Goal: Download file/media

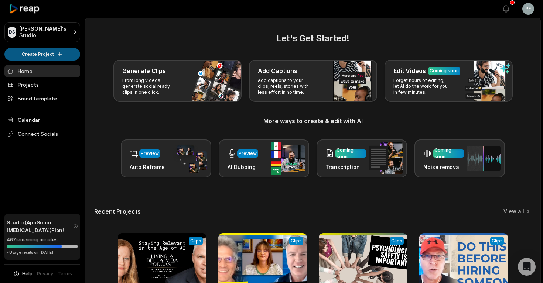
click at [45, 56] on html "DS [PERSON_NAME]'s Studio Create Project Home Projects Brand template Calendar …" at bounding box center [271, 141] width 543 height 283
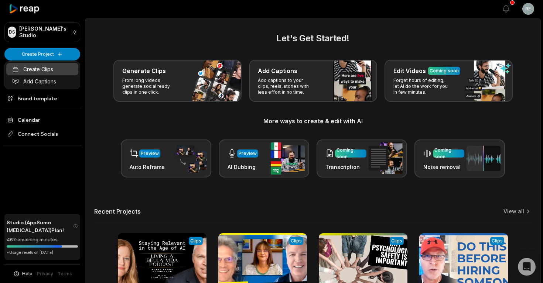
click at [48, 68] on link "Create Clips" at bounding box center [42, 69] width 72 height 12
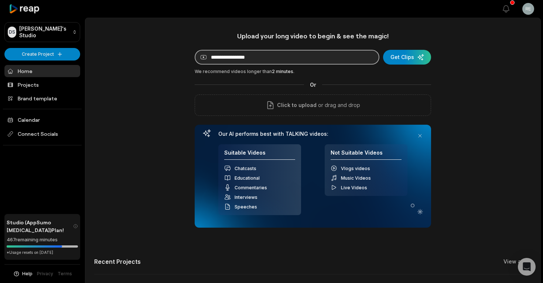
click at [361, 61] on input at bounding box center [287, 57] width 185 height 15
paste input "**********"
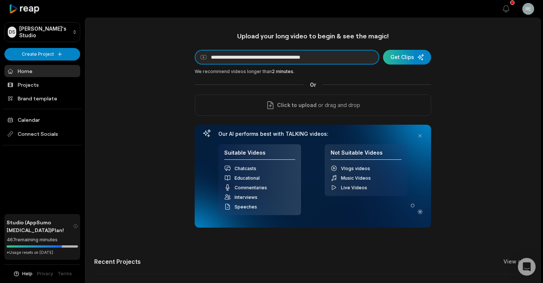
type input "**********"
click at [408, 54] on div "submit" at bounding box center [407, 57] width 48 height 15
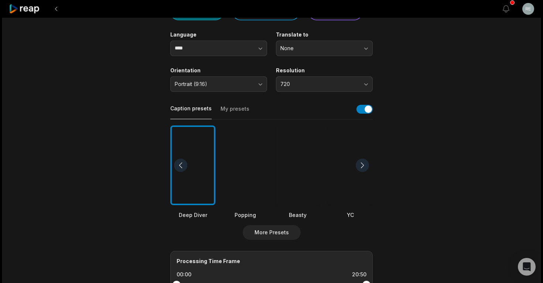
scroll to position [92, 0]
click at [365, 107] on button "button" at bounding box center [364, 110] width 16 height 9
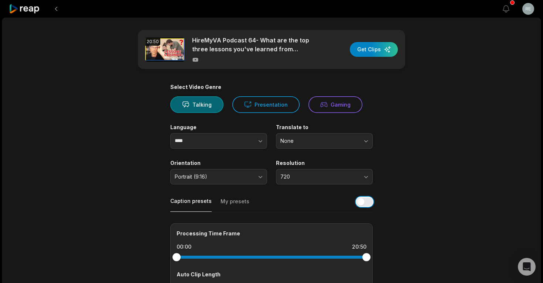
scroll to position [0, 0]
click at [210, 178] on span "Portrait (9:16)" at bounding box center [214, 176] width 78 height 7
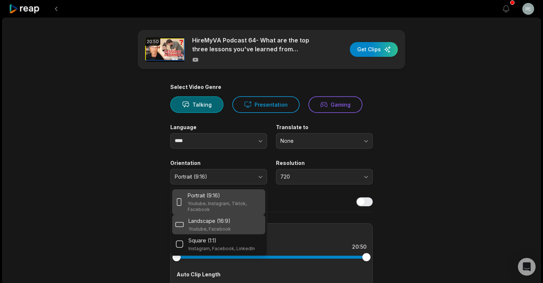
click at [230, 228] on p "Youtube, Facebook" at bounding box center [209, 229] width 42 height 6
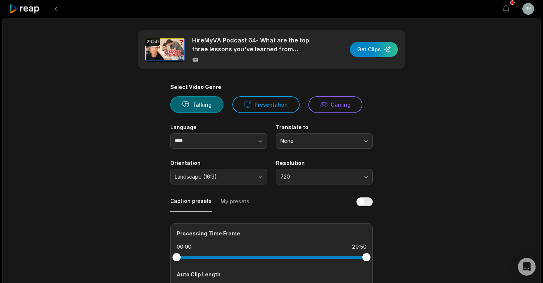
click at [296, 181] on button "720" at bounding box center [324, 177] width 97 height 16
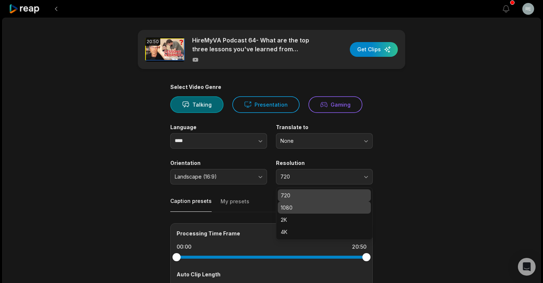
click at [301, 209] on p "1080" at bounding box center [324, 208] width 87 height 8
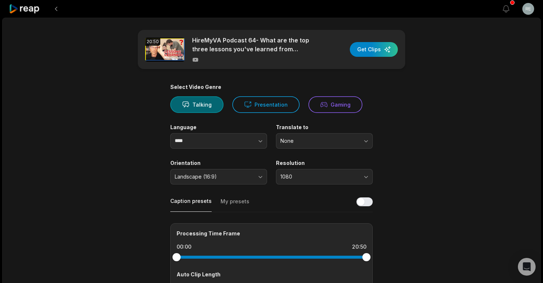
click at [398, 188] on main "20:50 HireMyVA Podcast 64- What are the top three lessons you've learned from m…" at bounding box center [271, 196] width 357 height 332
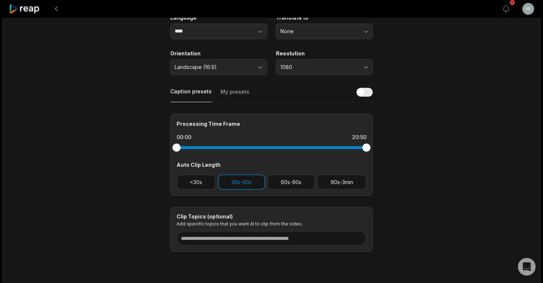
scroll to position [121, 0]
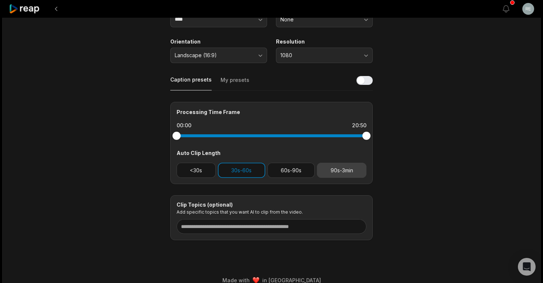
click at [338, 174] on button "90s-3min" at bounding box center [341, 170] width 49 height 15
click at [247, 171] on button "30s-60s" at bounding box center [241, 170] width 47 height 15
click at [457, 198] on div "20:50 HireMyVA Podcast 64- What are the top three lessons you've learned from m…" at bounding box center [271, 93] width 538 height 395
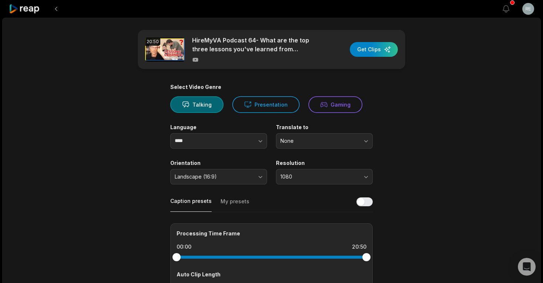
scroll to position [0, 0]
click at [374, 48] on div "button" at bounding box center [374, 49] width 48 height 15
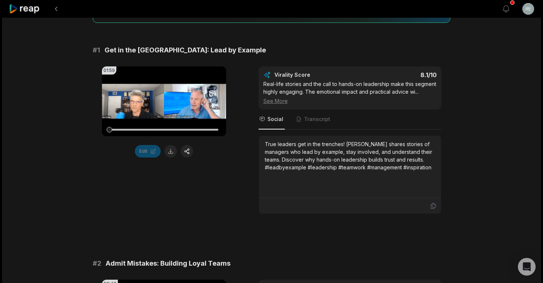
scroll to position [121, 0]
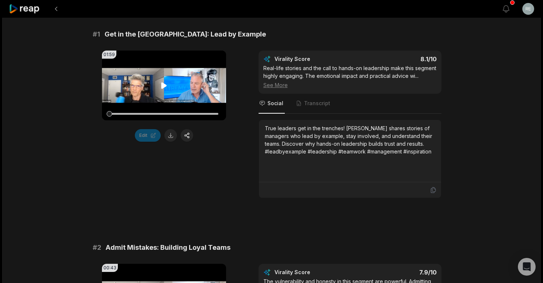
click at [164, 86] on icon at bounding box center [164, 85] width 6 height 6
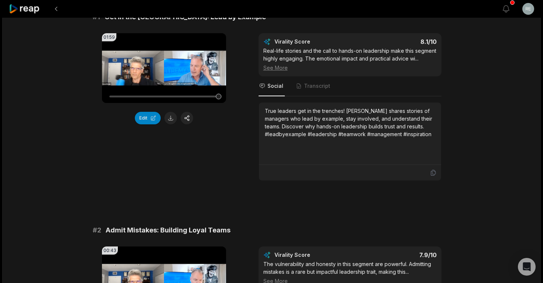
scroll to position [79, 0]
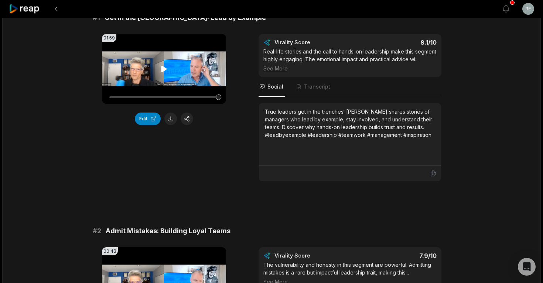
click at [165, 69] on icon at bounding box center [164, 69] width 6 height 6
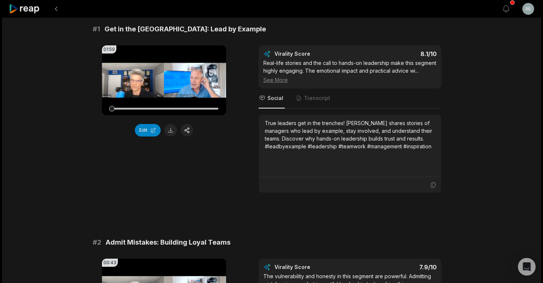
scroll to position [66, 0]
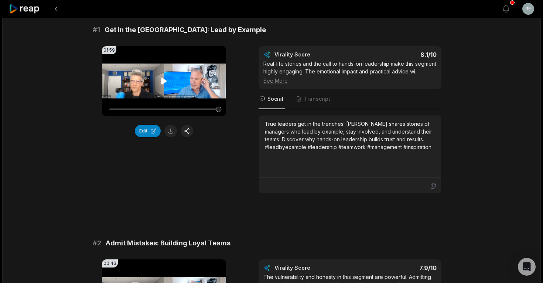
click at [168, 83] on icon at bounding box center [163, 81] width 9 height 9
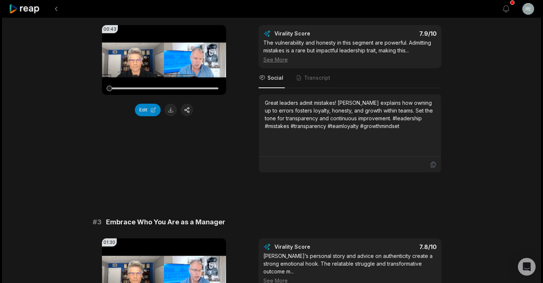
scroll to position [294, 0]
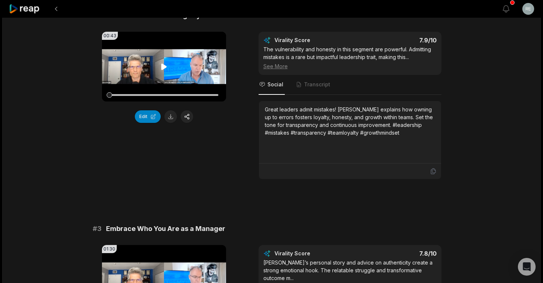
click at [163, 70] on icon at bounding box center [164, 66] width 6 height 6
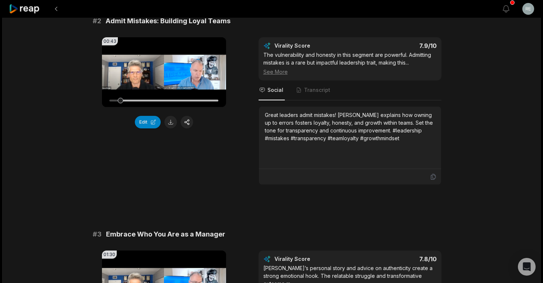
scroll to position [289, 0]
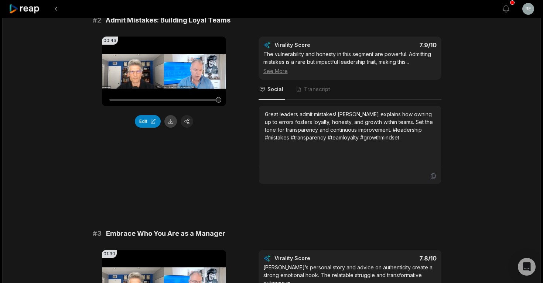
click at [171, 128] on button at bounding box center [170, 121] width 13 height 13
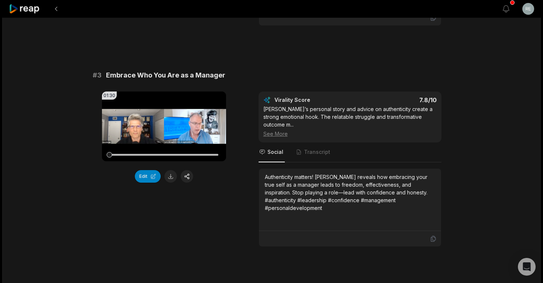
scroll to position [450, 0]
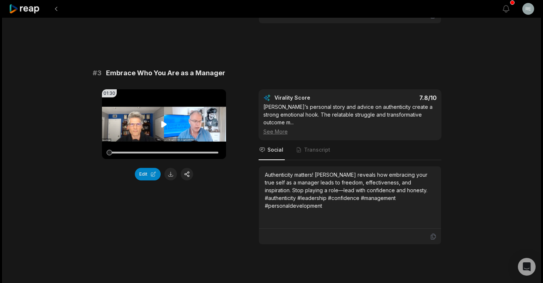
click at [161, 129] on icon at bounding box center [163, 124] width 9 height 9
click at [162, 159] on div at bounding box center [163, 152] width 109 height 13
click at [166, 129] on icon at bounding box center [163, 124] width 9 height 9
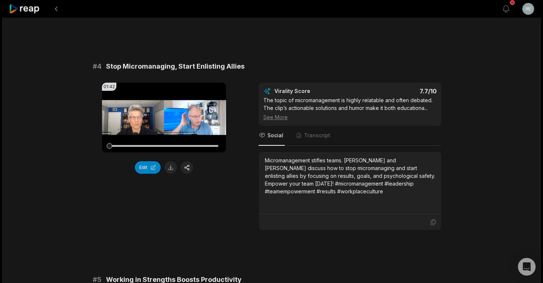
scroll to position [679, 0]
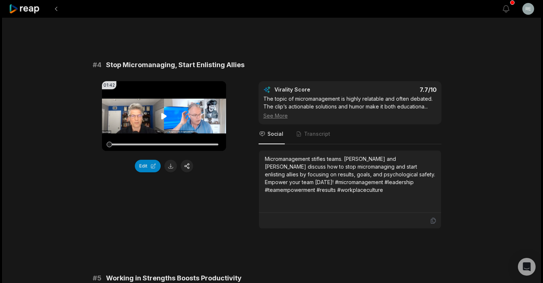
click at [162, 119] on icon at bounding box center [164, 116] width 6 height 6
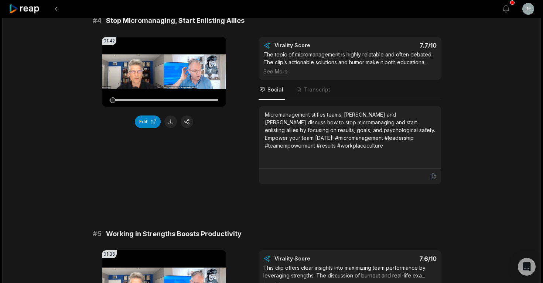
scroll to position [725, 0]
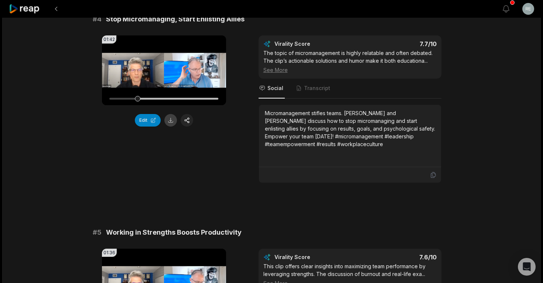
click at [171, 127] on button at bounding box center [170, 120] width 13 height 13
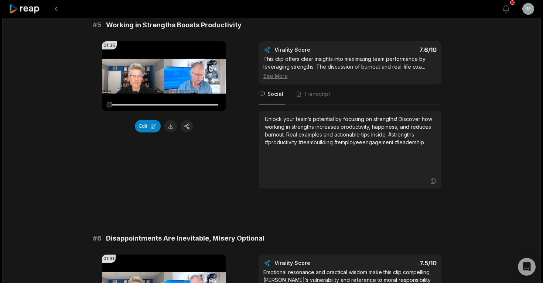
scroll to position [938, 0]
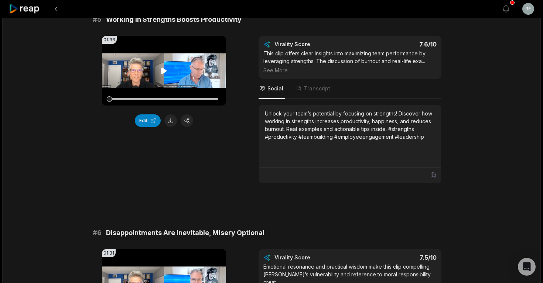
click at [162, 74] on icon at bounding box center [164, 71] width 6 height 6
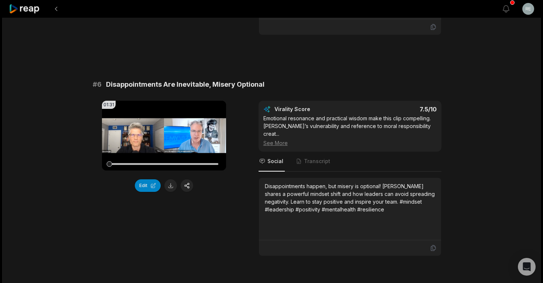
scroll to position [1097, 0]
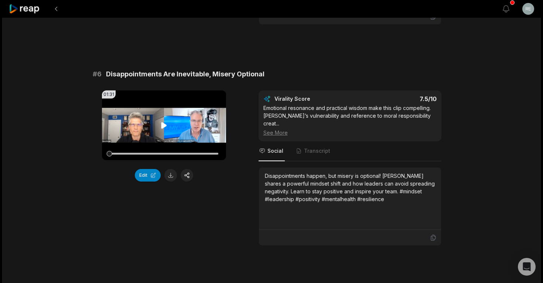
click at [163, 130] on icon at bounding box center [163, 125] width 9 height 9
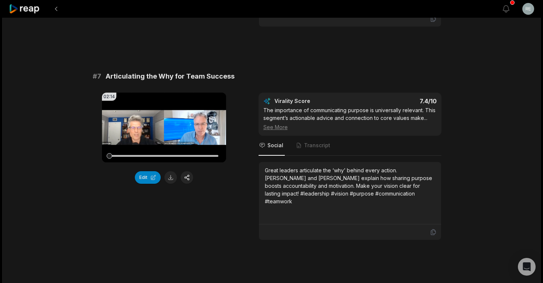
scroll to position [1317, 0]
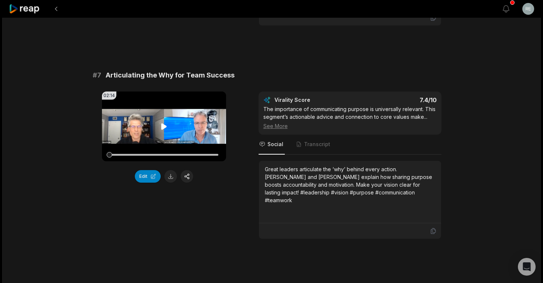
click at [165, 127] on icon at bounding box center [164, 126] width 6 height 6
click at [171, 175] on button at bounding box center [170, 176] width 13 height 13
